Goal: Navigation & Orientation: Find specific page/section

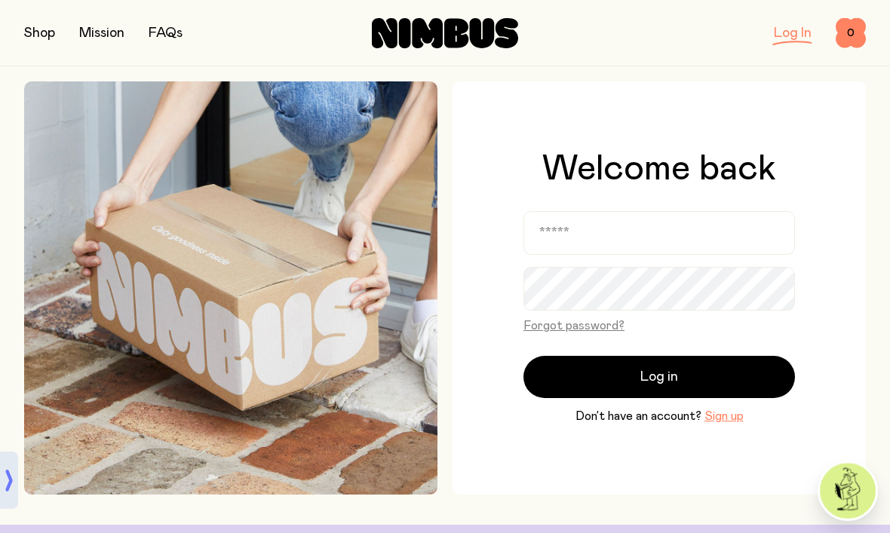
scroll to position [194, 0]
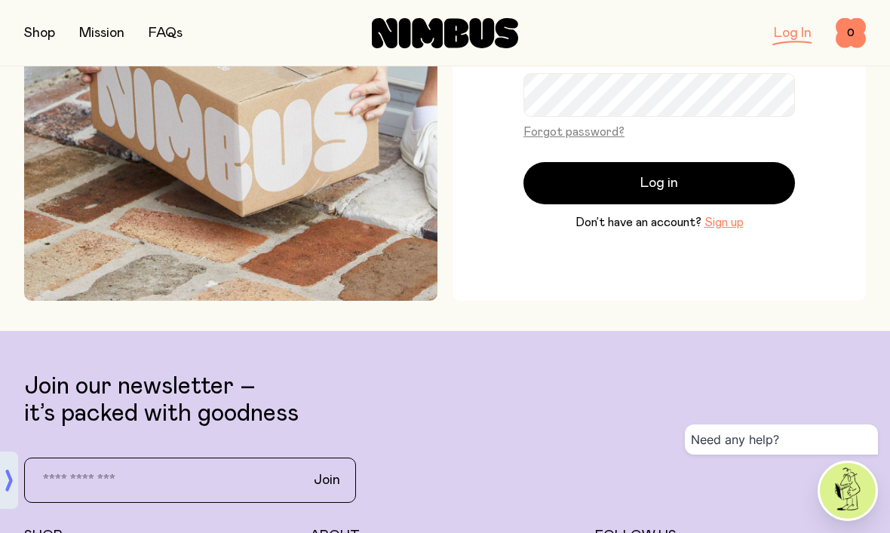
click at [51, 38] on button "button" at bounding box center [39, 33] width 31 height 21
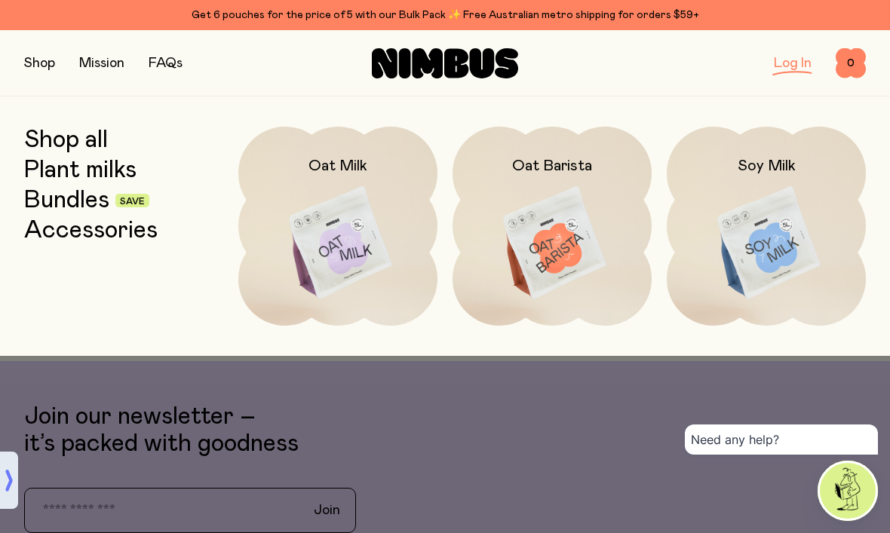
click at [92, 202] on link "Bundles" at bounding box center [66, 200] width 85 height 27
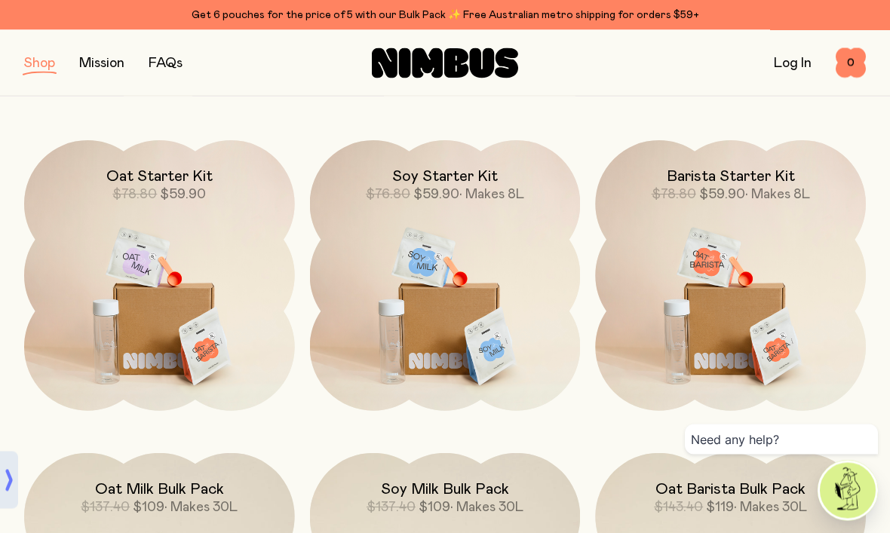
scroll to position [216, 0]
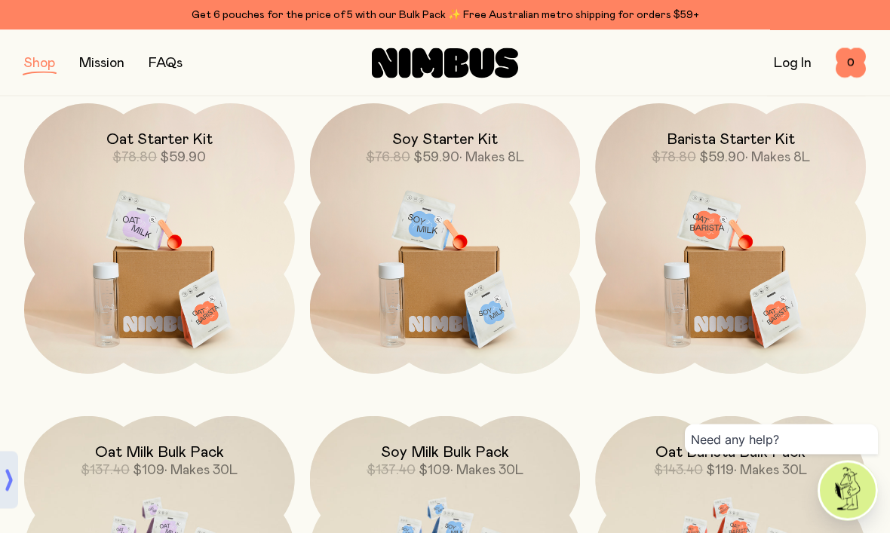
click at [193, 153] on span "$59.90" at bounding box center [183, 159] width 46 height 14
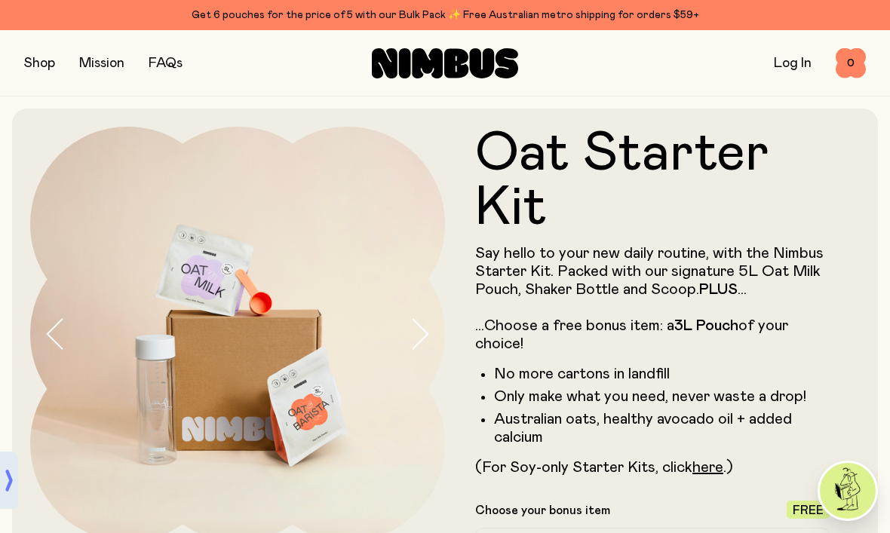
click at [47, 65] on button "button" at bounding box center [39, 63] width 31 height 21
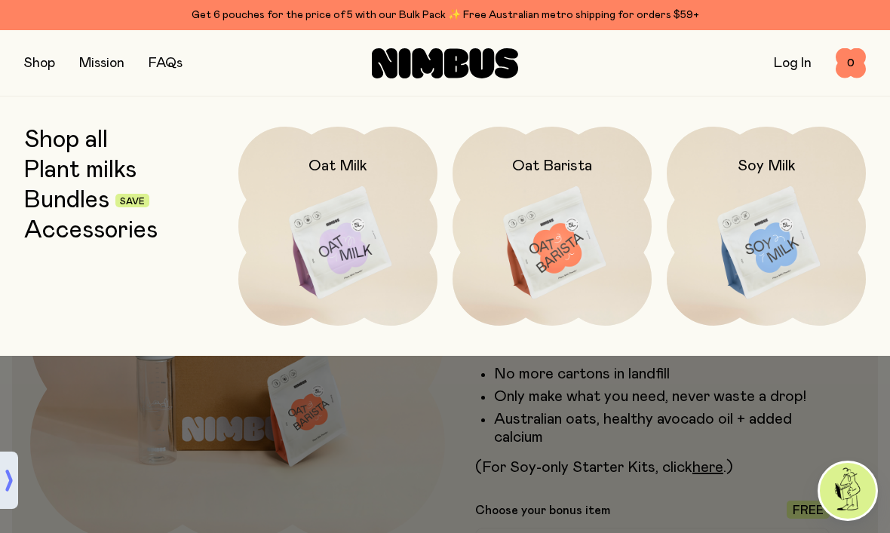
click at [115, 176] on link "Plant milks" at bounding box center [80, 170] width 112 height 27
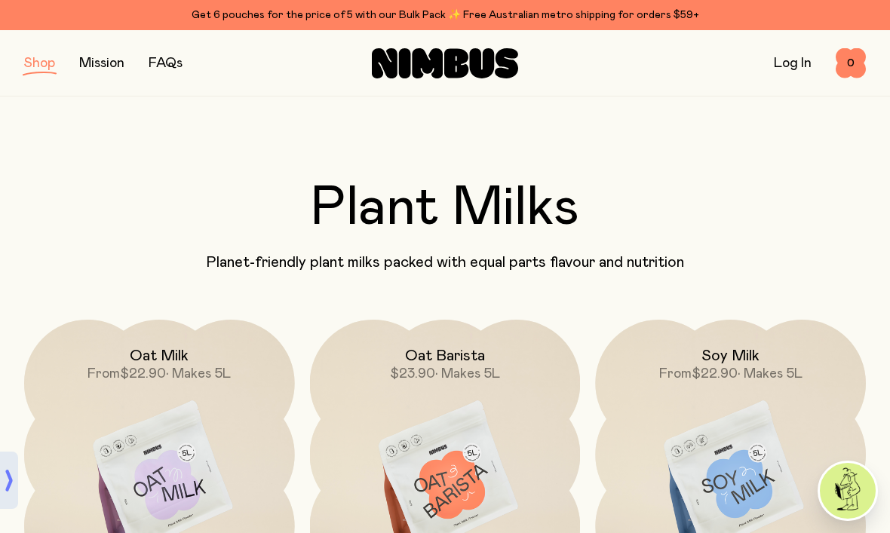
click at [101, 66] on link "Mission" at bounding box center [101, 64] width 45 height 14
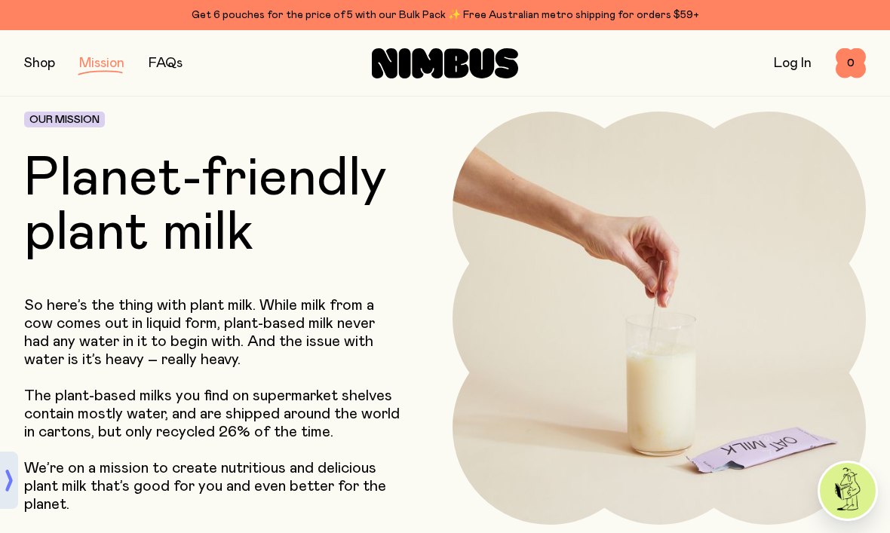
click at [41, 60] on button "button" at bounding box center [39, 63] width 31 height 21
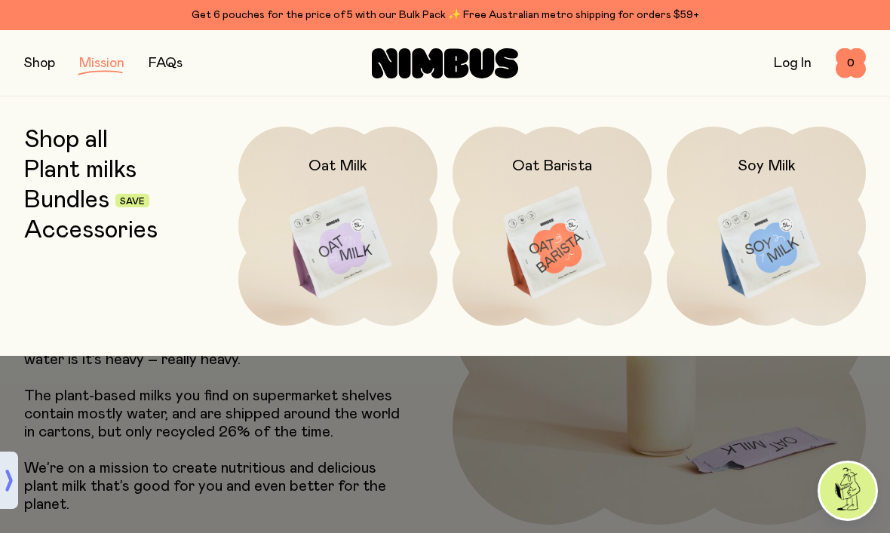
click at [88, 201] on link "Bundles" at bounding box center [66, 200] width 85 height 27
